Goal: Navigation & Orientation: Find specific page/section

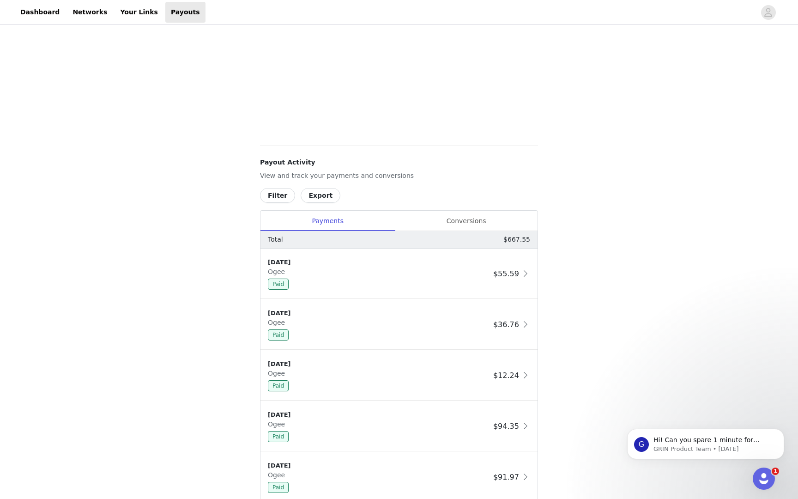
scroll to position [234, 0]
click at [492, 231] on div "Conversions" at bounding box center [466, 223] width 143 height 21
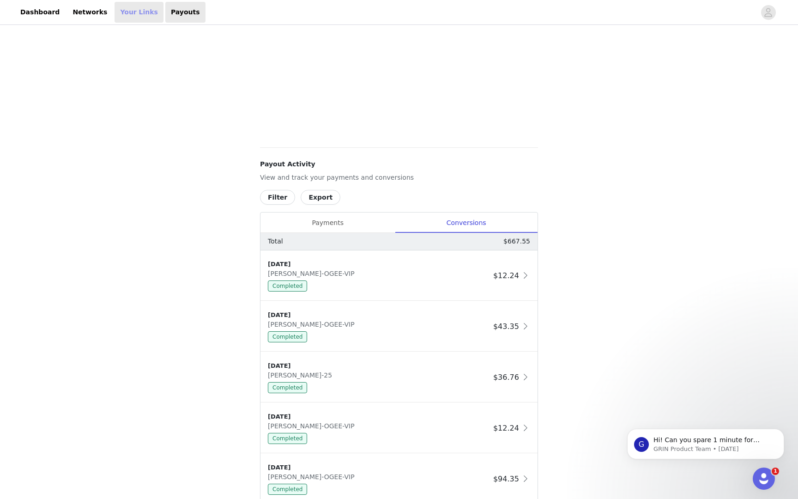
click at [129, 17] on link "Your Links" at bounding box center [139, 12] width 49 height 21
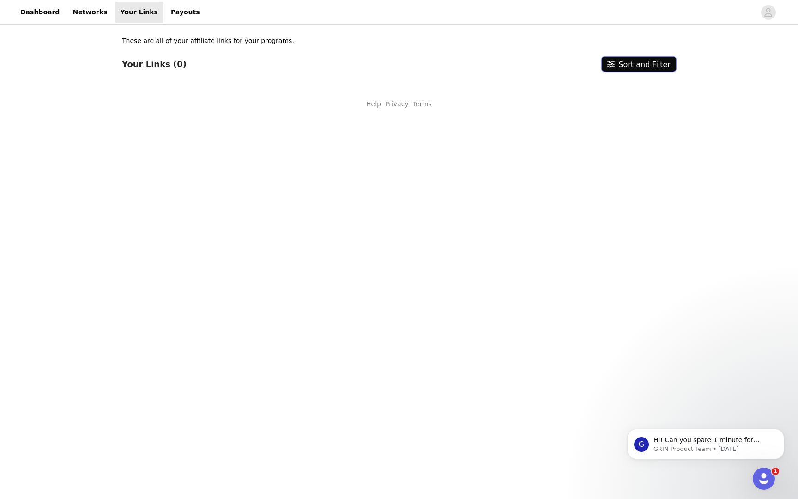
click at [643, 58] on button "Sort and Filter" at bounding box center [639, 64] width 74 height 15
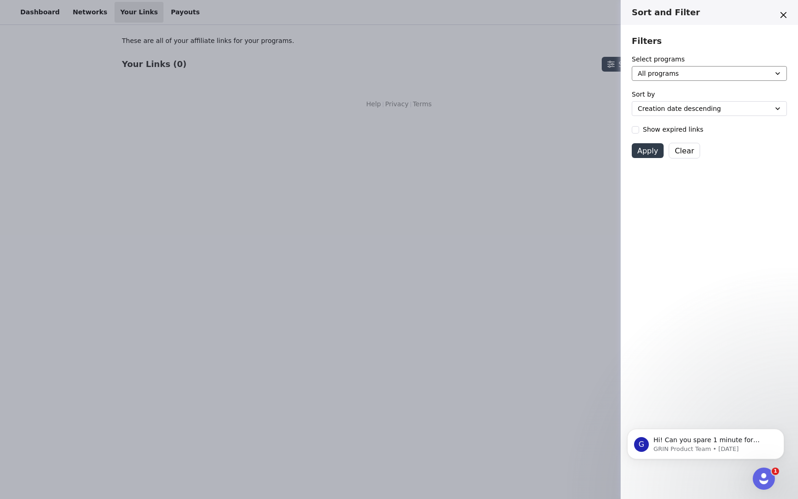
click at [652, 70] on select "All programs BCBC Headband Gifting Brightening Botanical Eye Balm Clean Color T…" at bounding box center [709, 73] width 155 height 15
select select "82310942-c9cc-402e-a04c-7ac7d949c8c4"
click at [632, 66] on select "All programs BCBC Headband Gifting Brightening Botanical Eye Balm Clean Color T…" at bounding box center [709, 73] width 155 height 15
click at [700, 107] on select "Creation date descending Creation date ascending End date descending End date a…" at bounding box center [709, 108] width 155 height 15
click at [647, 150] on button "Apply" at bounding box center [648, 150] width 32 height 15
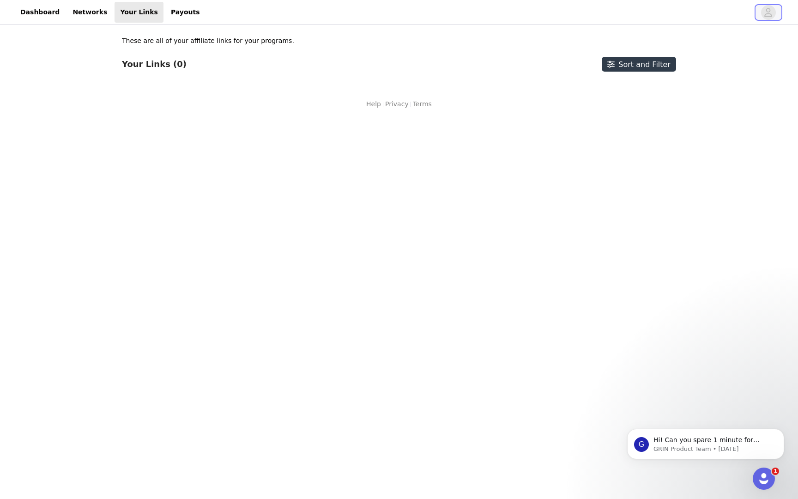
click at [766, 13] on icon "avatar" at bounding box center [768, 12] width 9 height 15
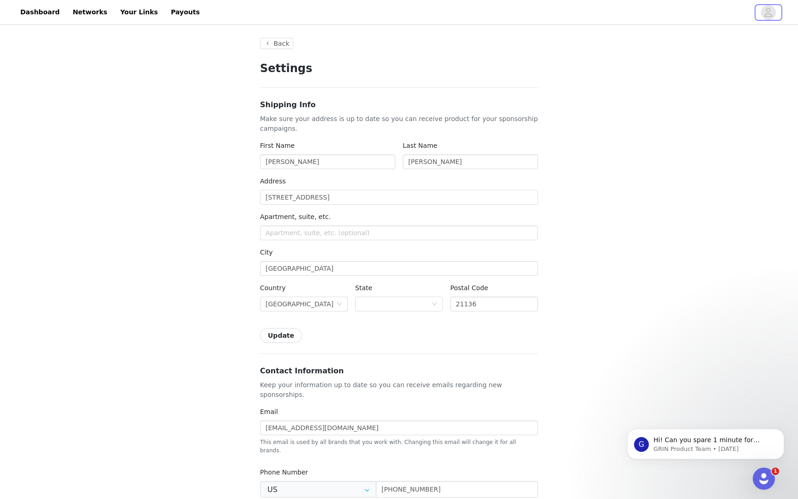
type input "+1 ([GEOGRAPHIC_DATA])"
click at [78, 16] on link "Networks" at bounding box center [90, 12] width 46 height 21
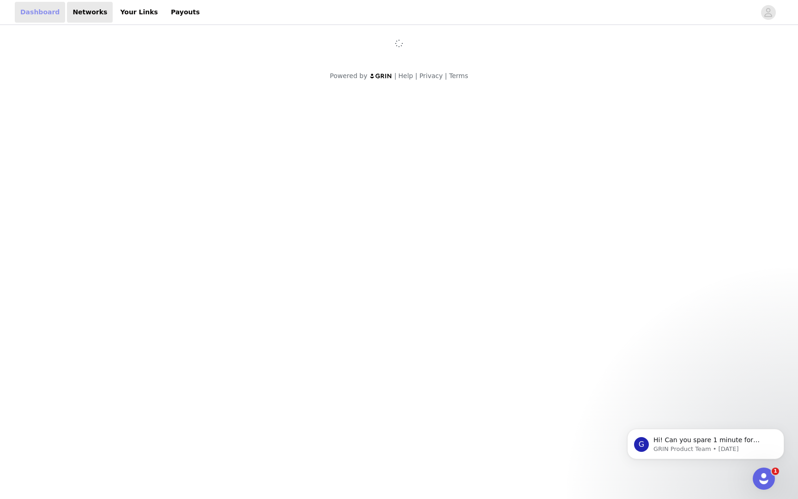
click at [46, 11] on link "Dashboard" at bounding box center [40, 12] width 50 height 21
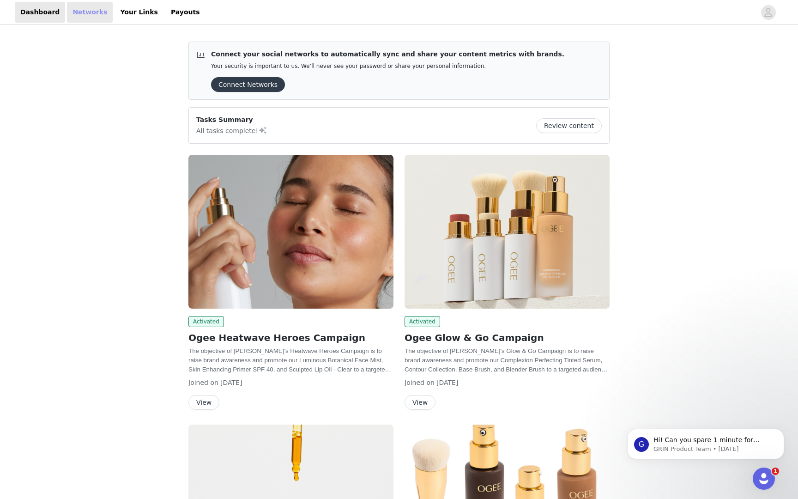
click at [91, 14] on link "Networks" at bounding box center [90, 12] width 46 height 21
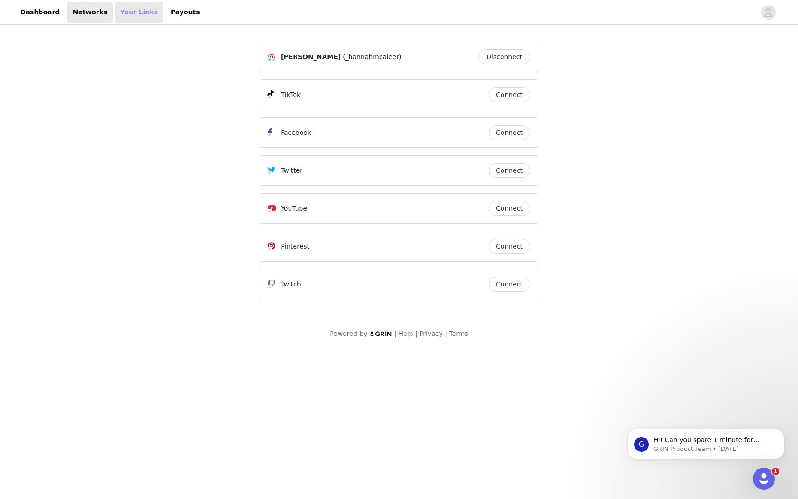
click at [133, 12] on link "Your Links" at bounding box center [139, 12] width 49 height 21
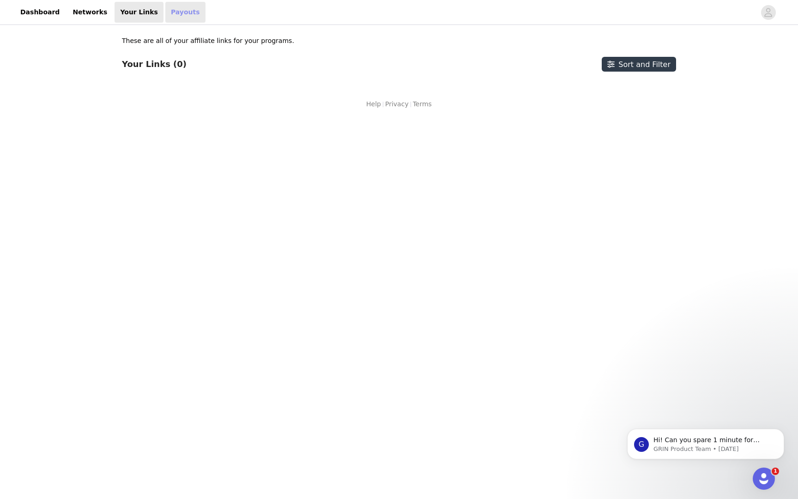
click at [176, 12] on link "Payouts" at bounding box center [185, 12] width 40 height 21
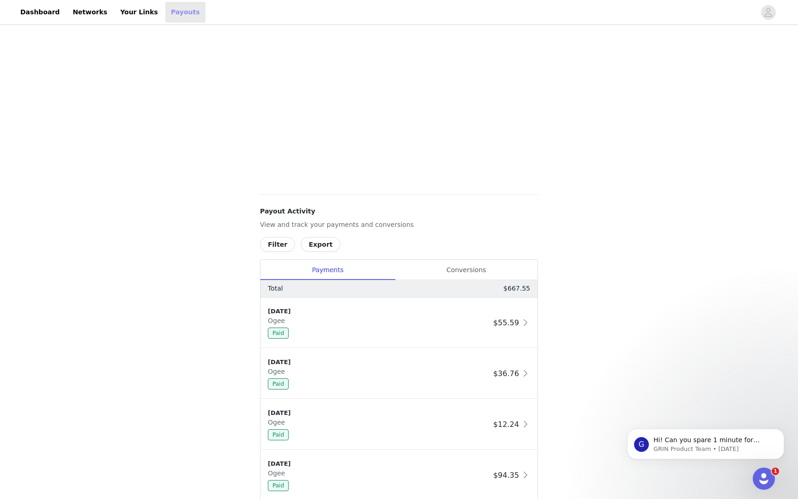
scroll to position [180, 0]
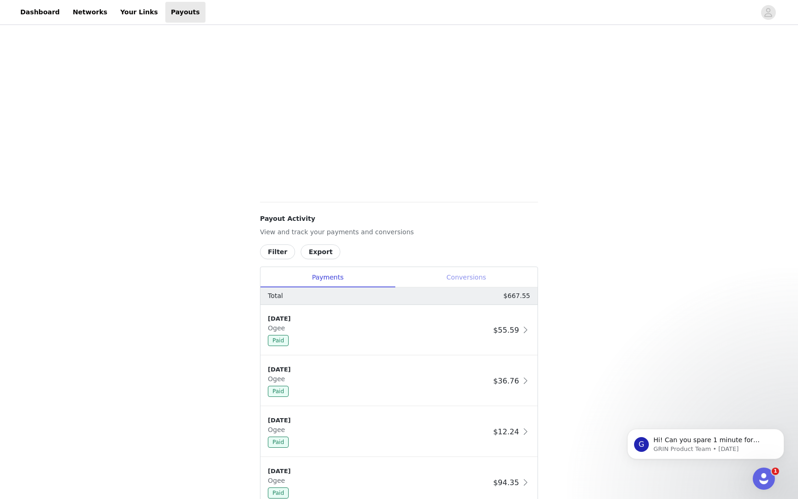
click at [444, 282] on div "Conversions" at bounding box center [466, 277] width 143 height 21
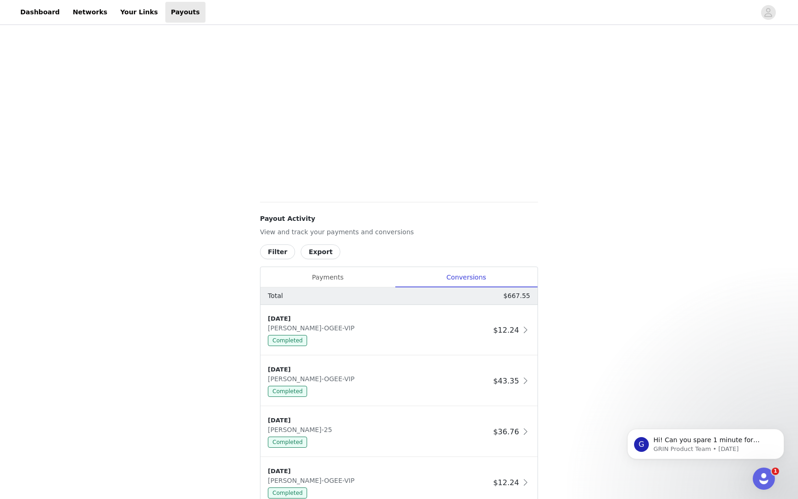
scroll to position [0, 0]
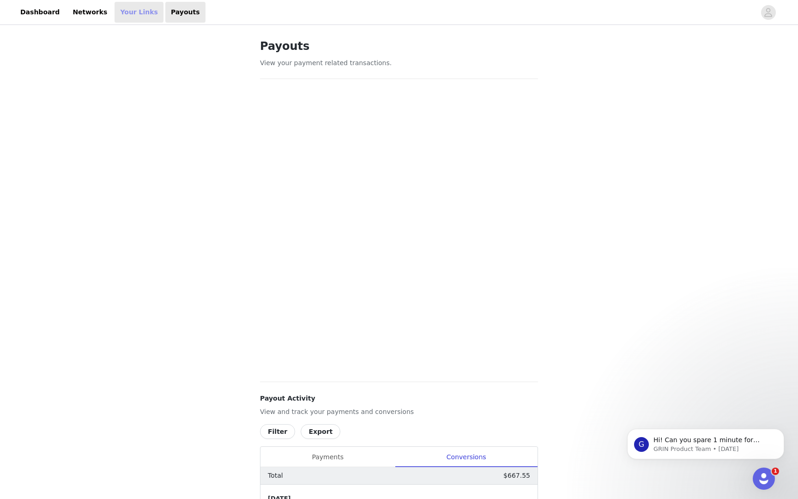
click at [128, 18] on link "Your Links" at bounding box center [139, 12] width 49 height 21
